Goal: Information Seeking & Learning: Compare options

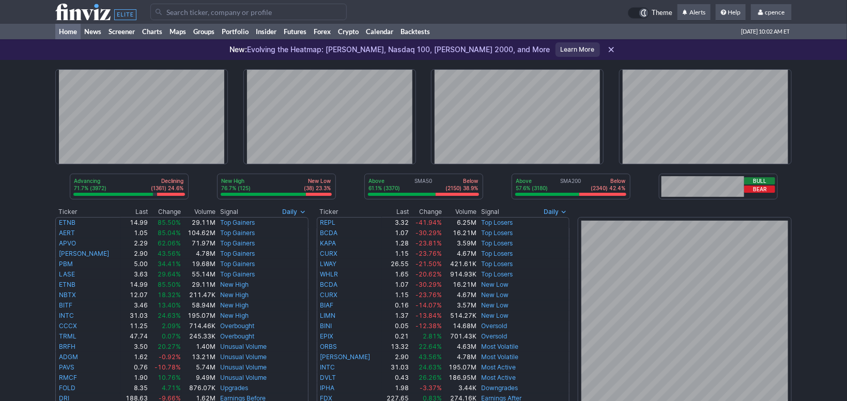
click at [296, 8] on input "Search" at bounding box center [248, 12] width 196 height 17
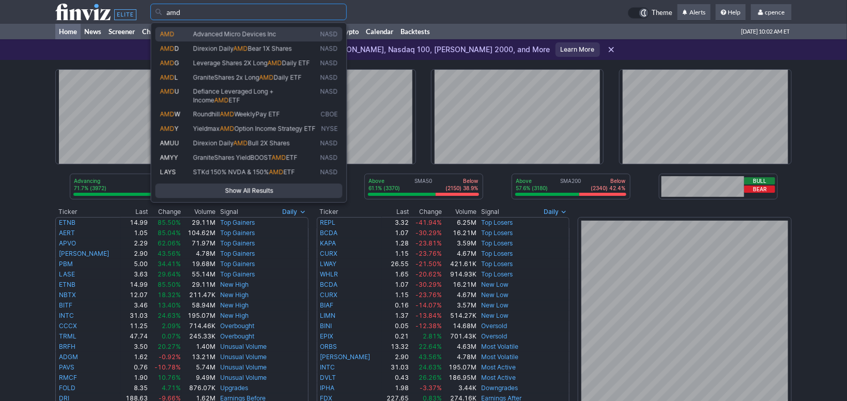
click at [261, 30] on span "Advanced Micro Devices Inc" at bounding box center [254, 34] width 127 height 8
type input "AMD"
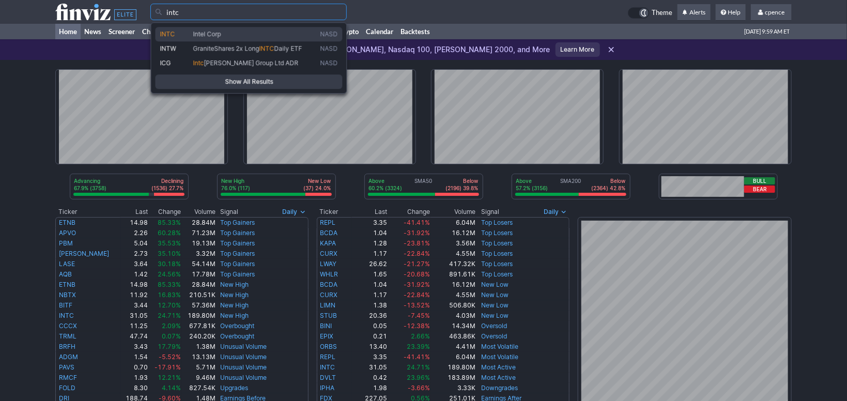
click at [212, 38] on span "Intel Corp" at bounding box center [254, 34] width 127 height 8
type input "INTC"
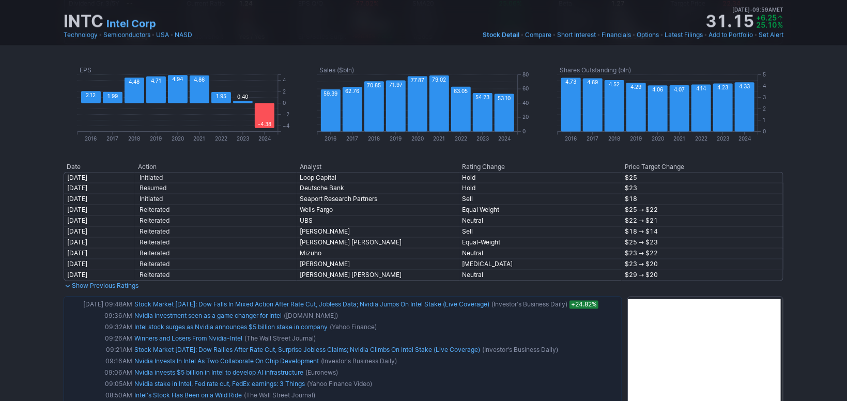
scroll to position [727, 0]
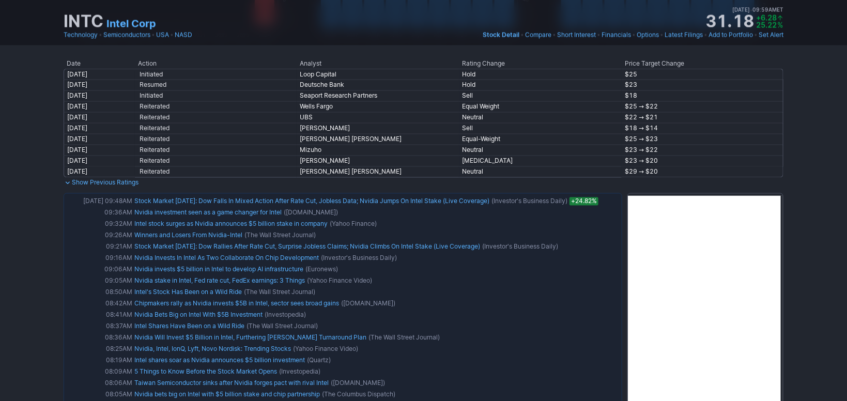
drag, startPoint x: 801, startPoint y: 137, endPoint x: 794, endPoint y: 159, distance: 22.9
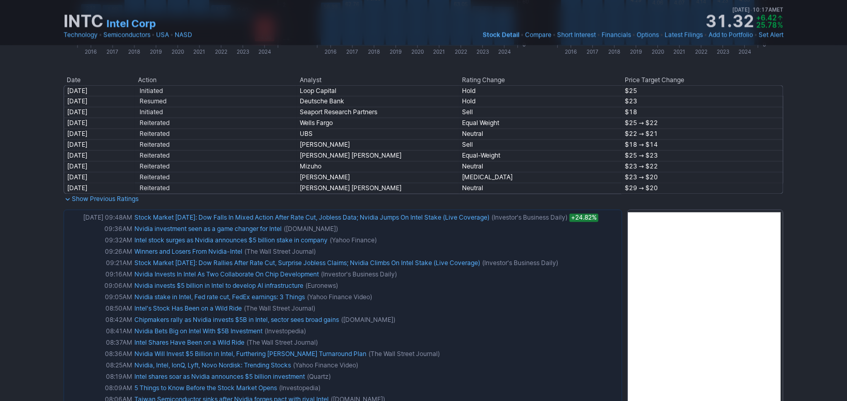
scroll to position [915, 0]
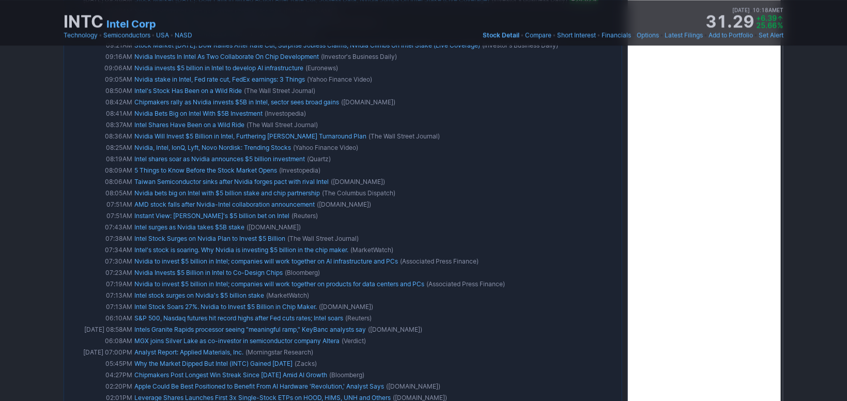
drag, startPoint x: 819, startPoint y: 179, endPoint x: 813, endPoint y: 199, distance: 21.6
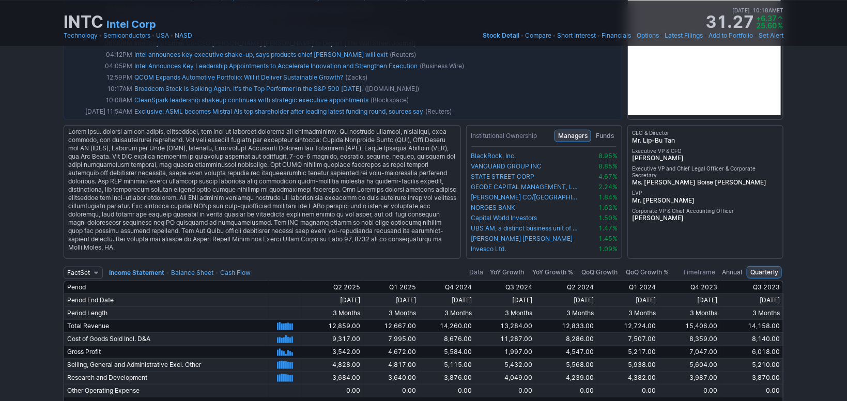
scroll to position [1701, 0]
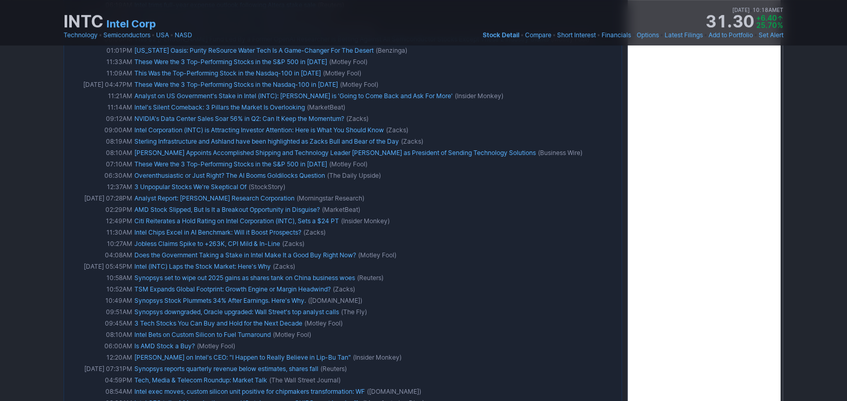
drag, startPoint x: 804, startPoint y: 189, endPoint x: 802, endPoint y: 163, distance: 25.4
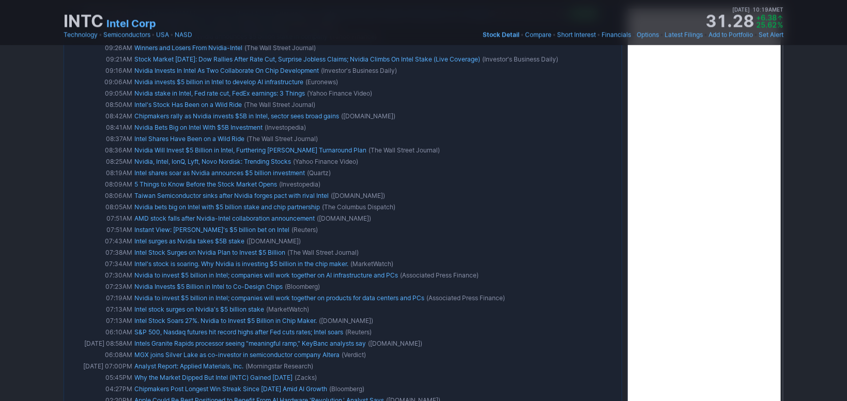
scroll to position [0, 0]
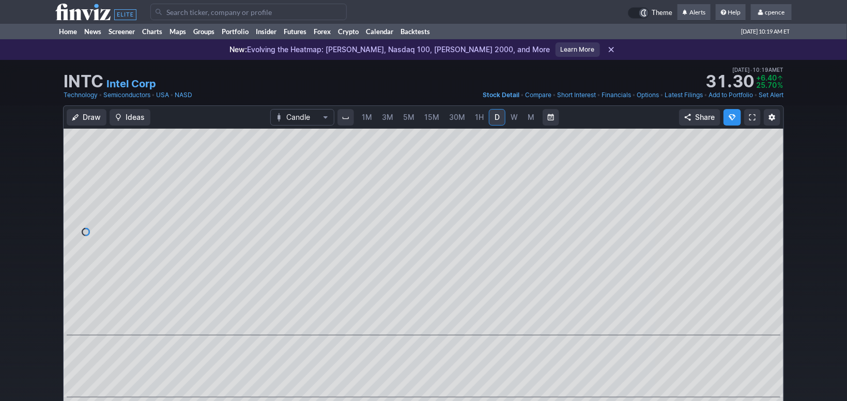
click at [530, 116] on span "M" at bounding box center [531, 117] width 7 height 9
